Goal: Task Accomplishment & Management: Manage account settings

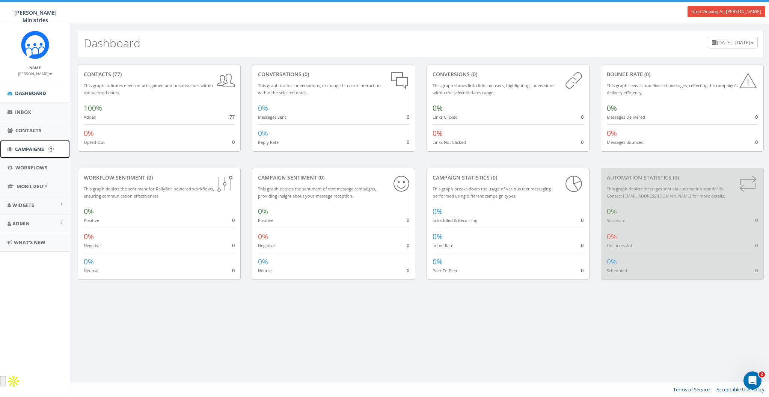
click at [25, 151] on span "Campaigns" at bounding box center [29, 149] width 29 height 7
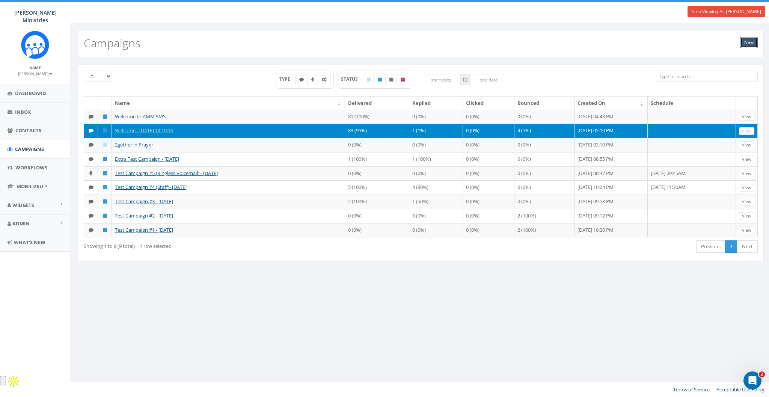
click at [750, 44] on link "New" at bounding box center [749, 42] width 18 height 11
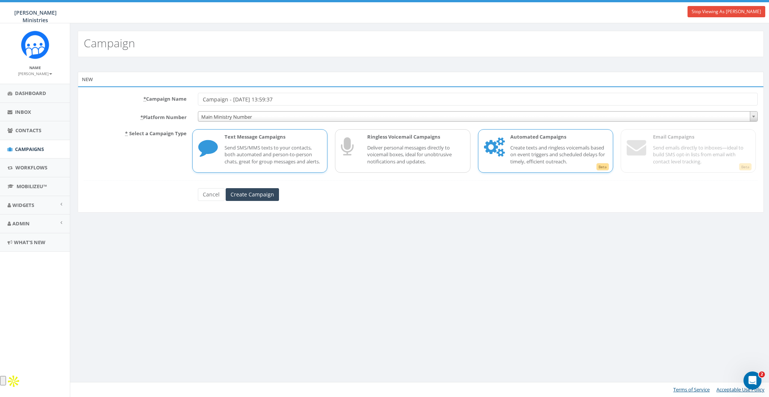
click at [529, 135] on p "Automated Campaigns" at bounding box center [558, 136] width 97 height 7
click at [22, 146] on span "Campaigns" at bounding box center [29, 149] width 29 height 7
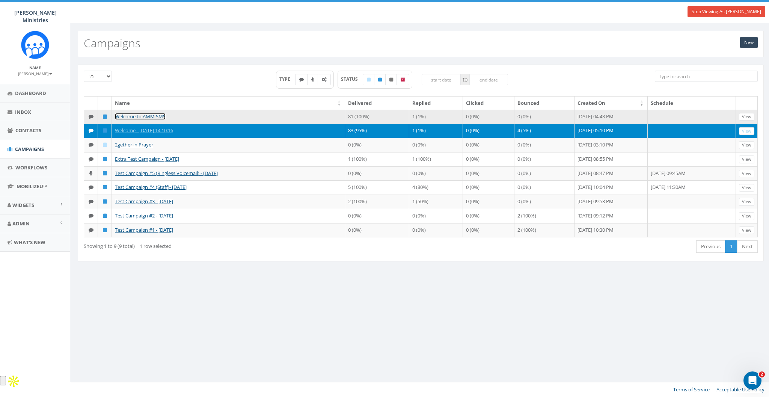
click at [151, 115] on link "Welcome to AMM SMS" at bounding box center [140, 116] width 51 height 7
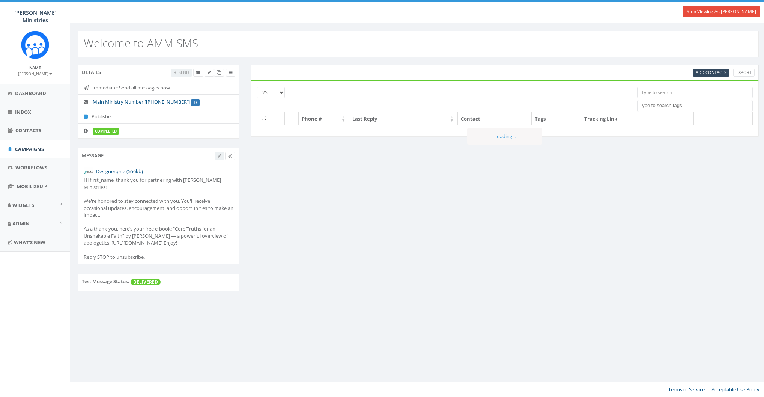
select select
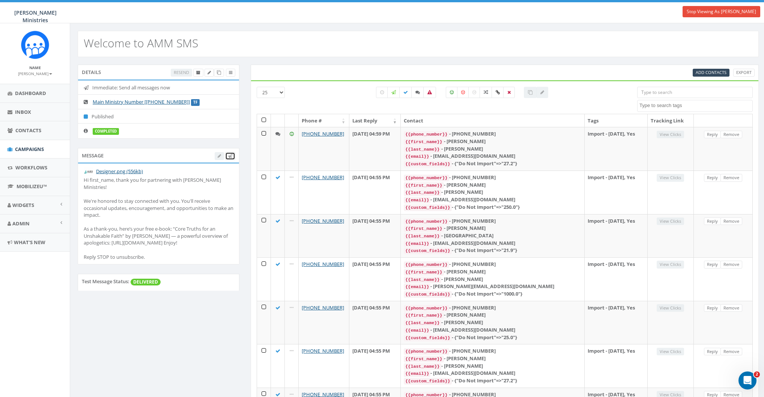
click at [232, 157] on link at bounding box center [230, 156] width 10 height 8
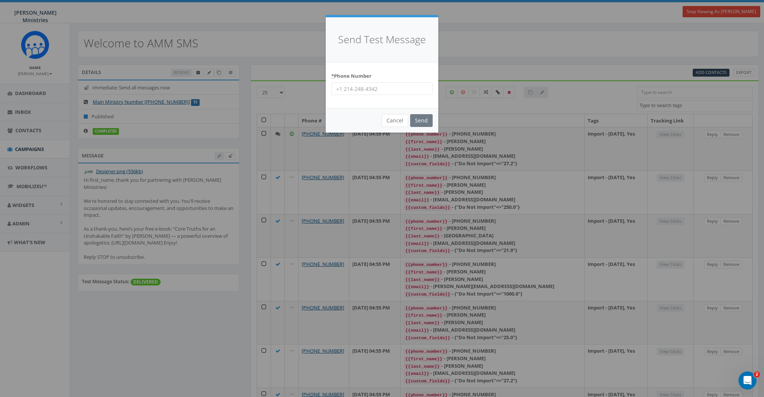
click at [371, 85] on input "* Phone Number" at bounding box center [381, 88] width 101 height 13
type input "8587365358"
click at [422, 119] on input "Send" at bounding box center [421, 120] width 23 height 13
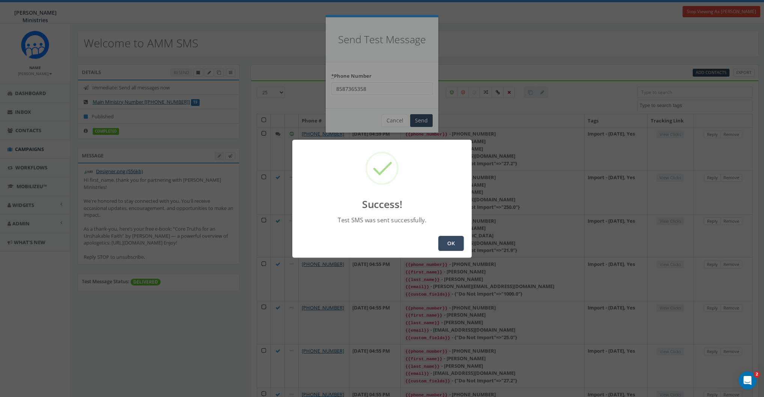
click at [456, 240] on button "OK" at bounding box center [451, 243] width 26 height 15
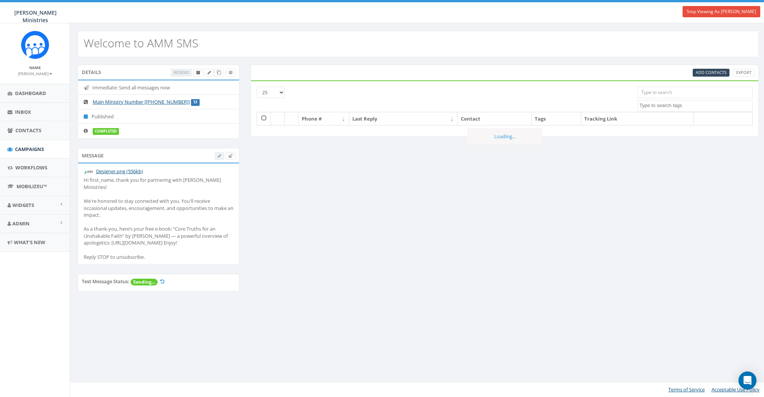
select select
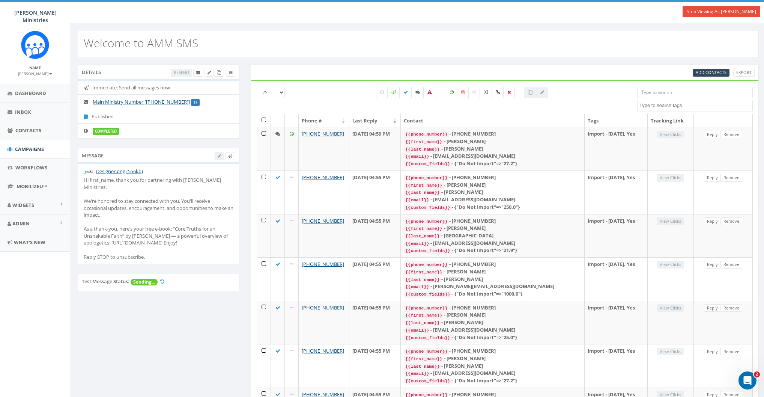
drag, startPoint x: 437, startPoint y: 39, endPoint x: 573, endPoint y: 42, distance: 136.7
click at [441, 39] on div "Welcome to AMM SMS" at bounding box center [418, 44] width 681 height 26
click at [709, 72] on span "Add Contacts" at bounding box center [711, 72] width 31 height 6
select select
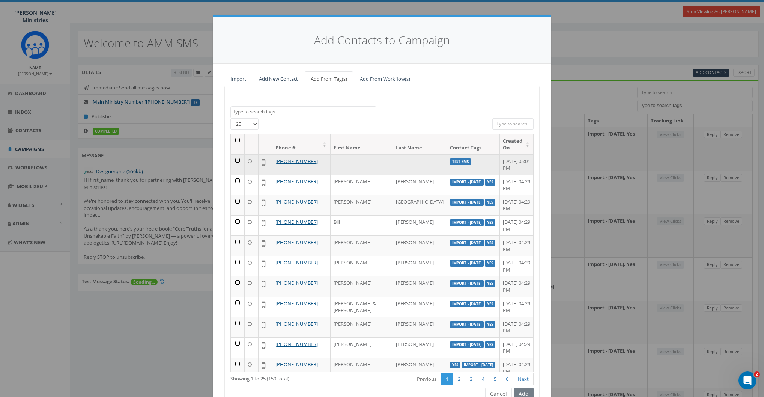
click at [235, 160] on td at bounding box center [238, 164] width 14 height 20
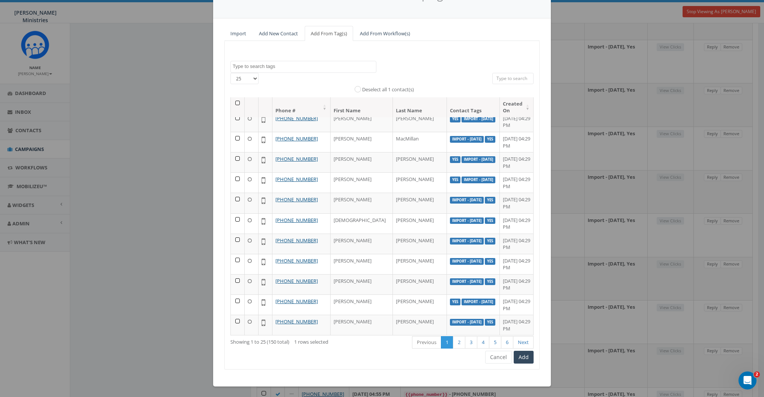
scroll to position [576, 0]
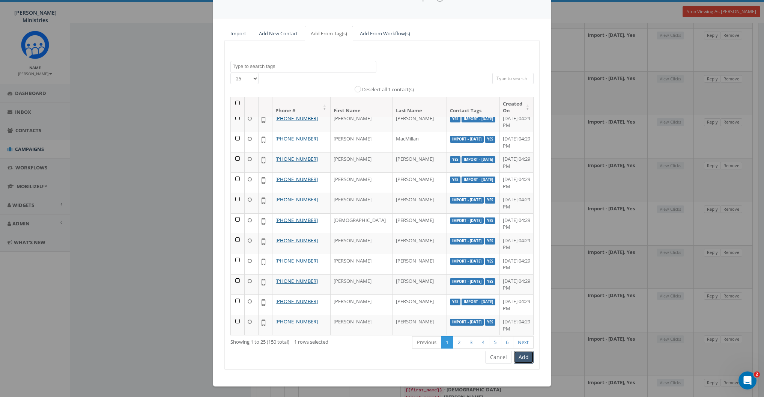
click at [521, 352] on button "Add" at bounding box center [524, 357] width 20 height 13
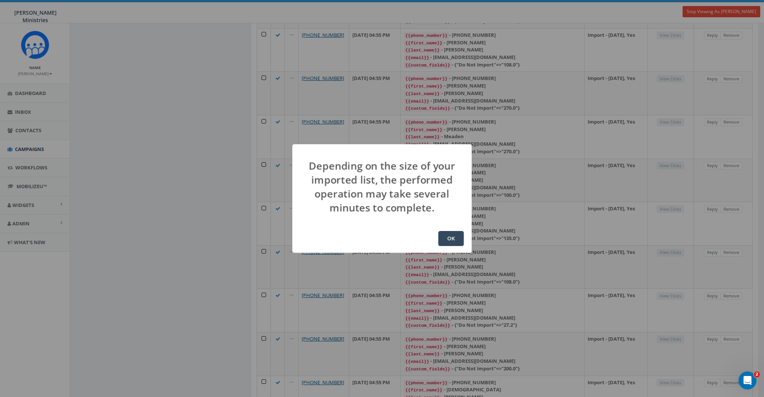
scroll to position [0, 0]
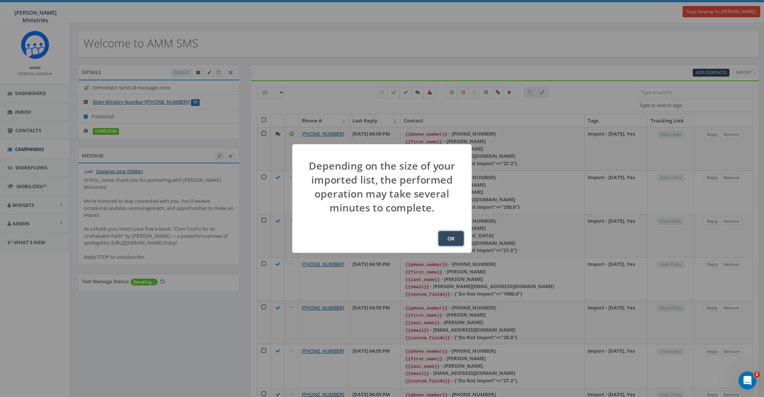
click at [458, 239] on button "OK" at bounding box center [451, 238] width 26 height 15
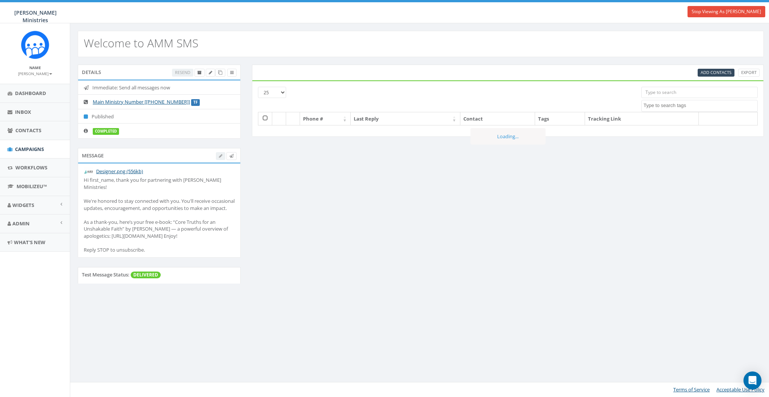
select select
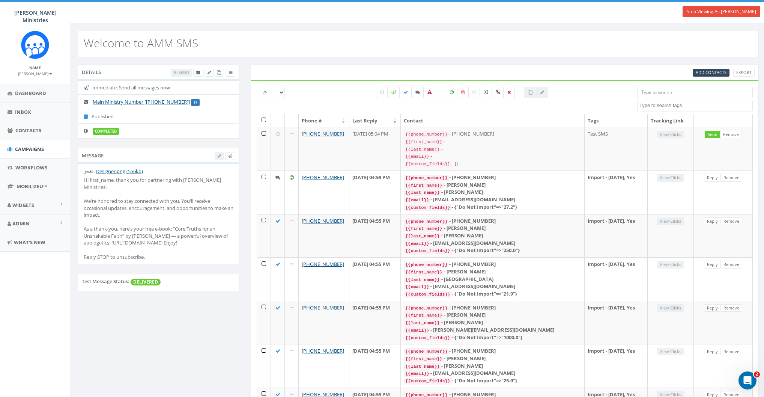
click at [24, 149] on span "Campaigns" at bounding box center [29, 149] width 29 height 7
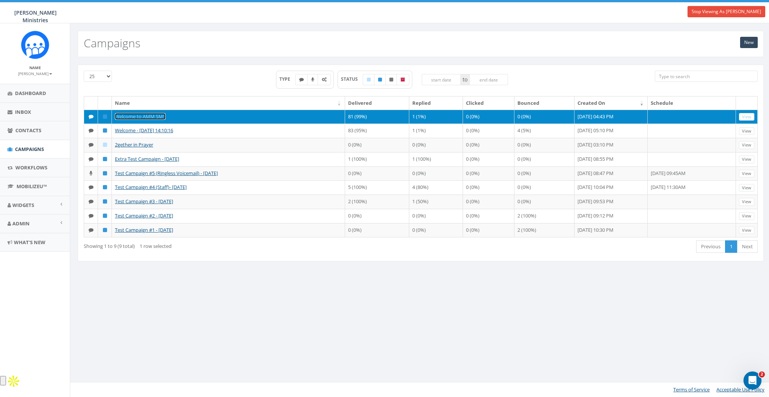
click at [136, 114] on link "Welcome to AMM SMS" at bounding box center [140, 116] width 51 height 7
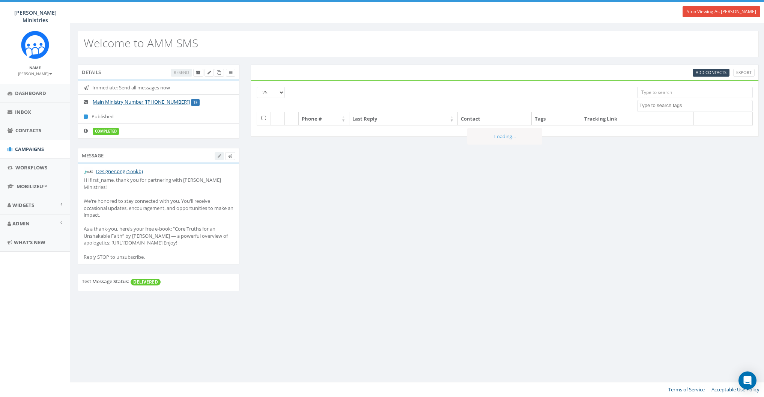
select select
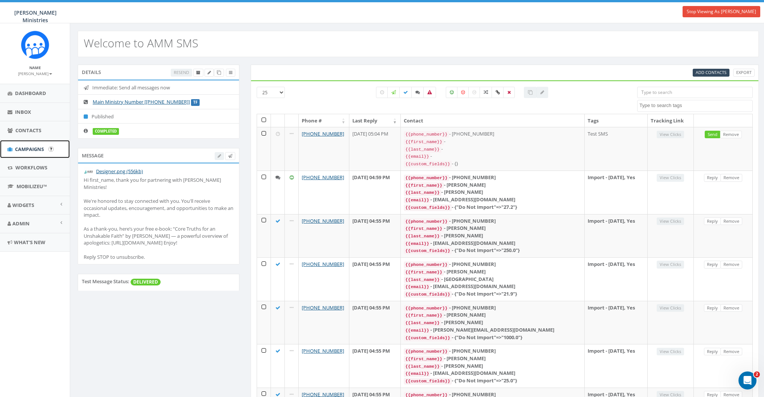
click at [25, 144] on link "Campaigns" at bounding box center [35, 149] width 70 height 18
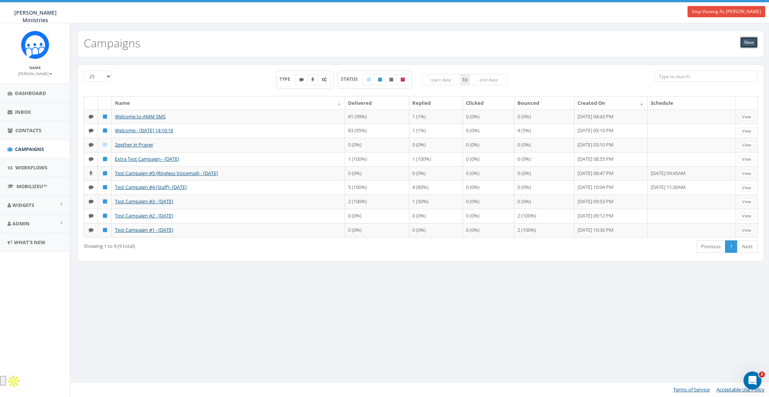
click at [744, 42] on link "New" at bounding box center [749, 42] width 18 height 11
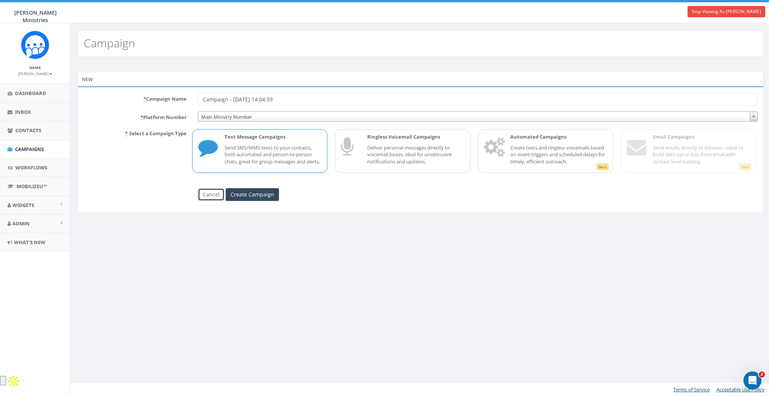
drag, startPoint x: 215, startPoint y: 198, endPoint x: 207, endPoint y: 194, distance: 8.9
click at [215, 198] on link "Cancel" at bounding box center [211, 194] width 27 height 13
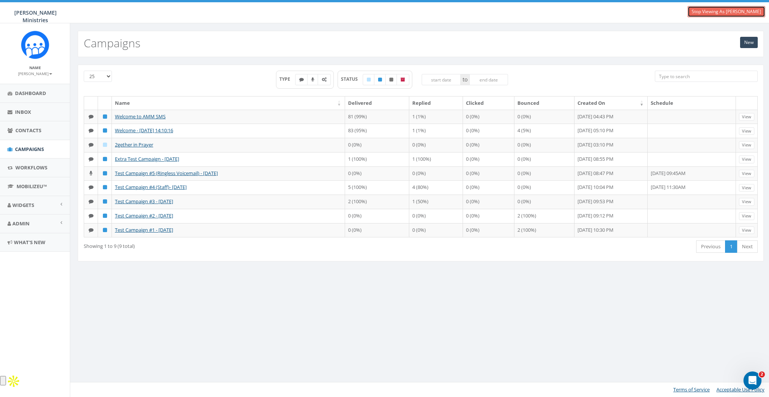
click at [709, 10] on link "Stop Viewing As [PERSON_NAME]" at bounding box center [726, 11] width 78 height 11
